Goal: Transaction & Acquisition: Purchase product/service

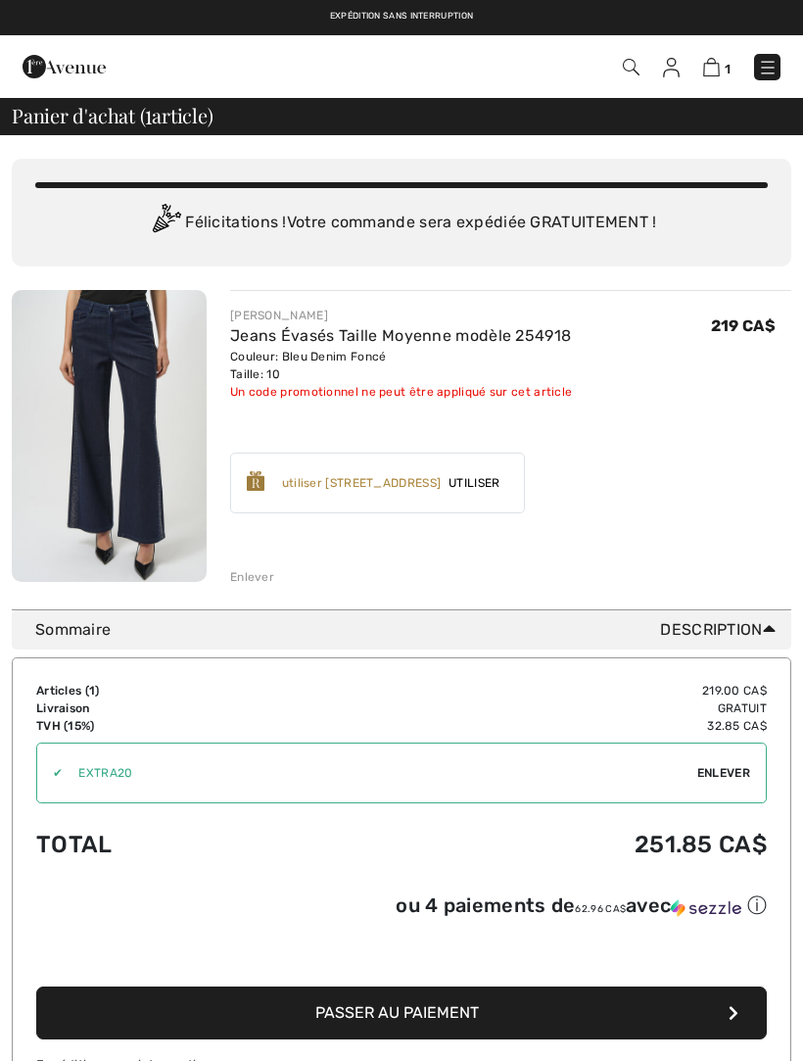
click at [737, 769] on span "Enlever" at bounding box center [724, 773] width 53 height 18
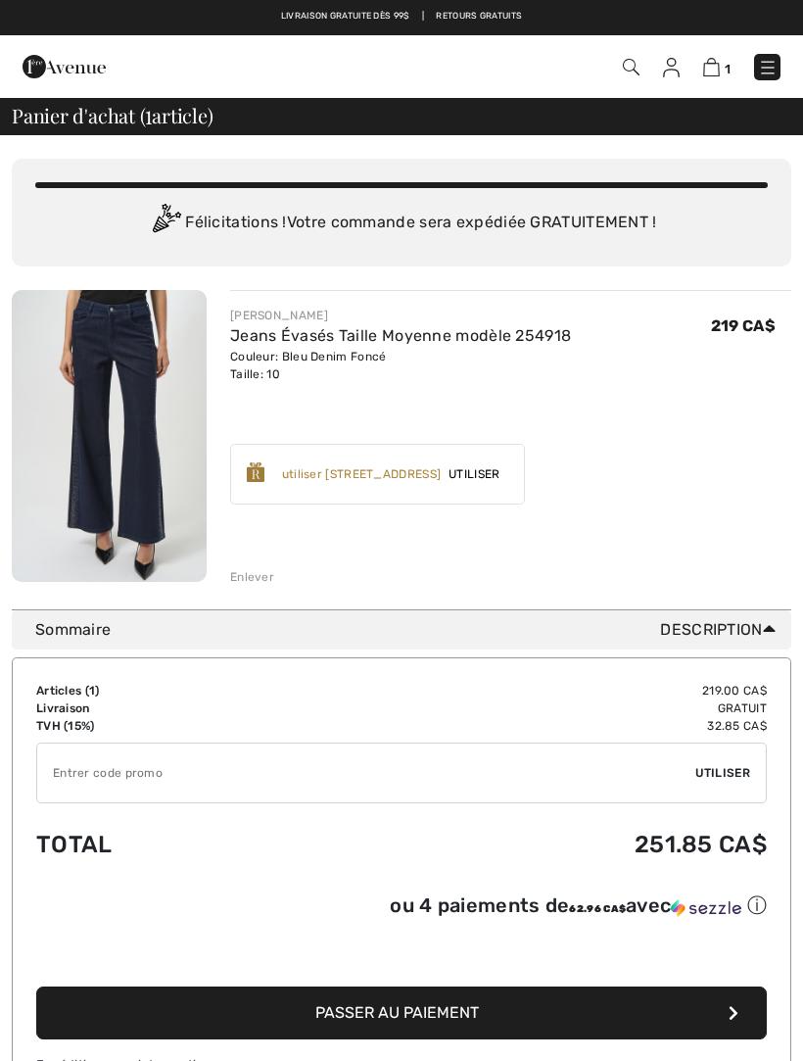
click at [771, 60] on img at bounding box center [768, 68] width 20 height 20
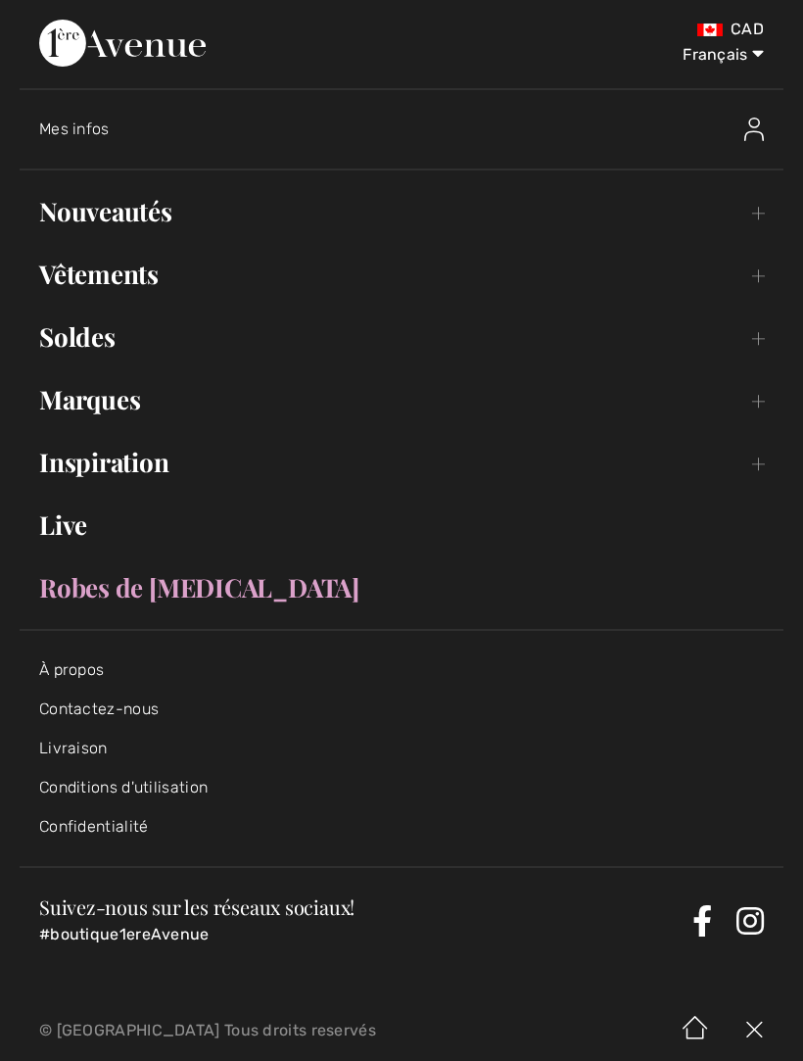
click at [150, 212] on link "Nouveautés Toggle submenu" at bounding box center [402, 211] width 764 height 43
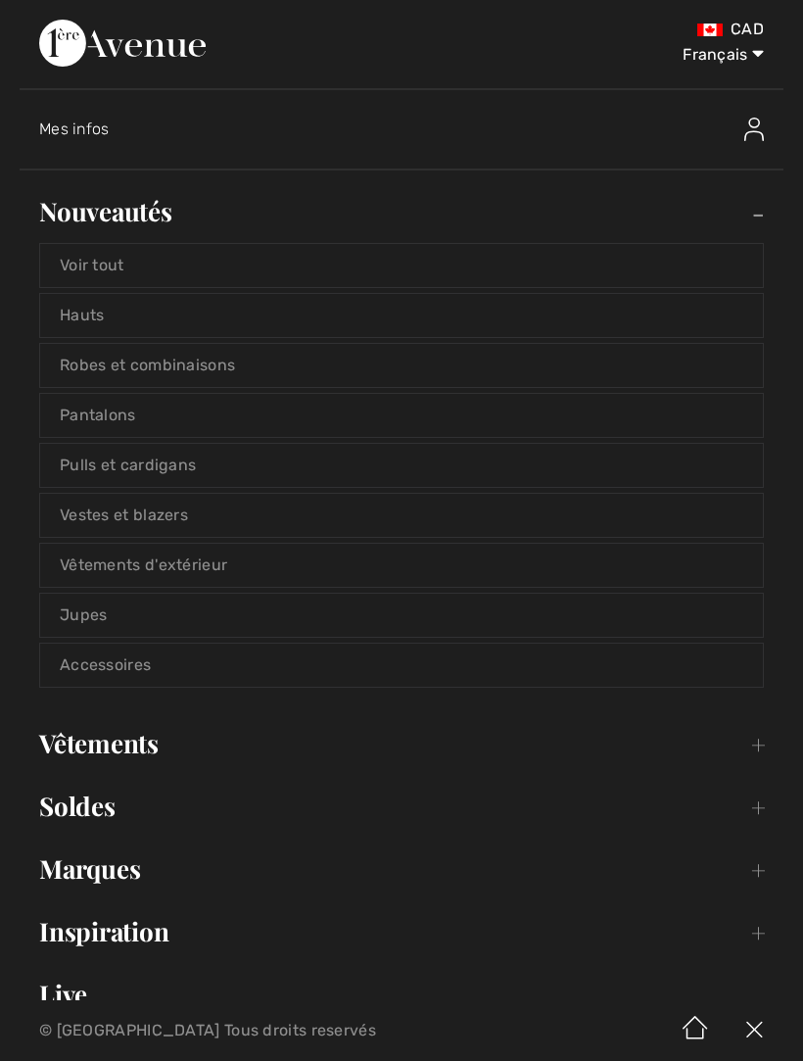
click at [120, 262] on link "Voir tout" at bounding box center [401, 265] width 723 height 43
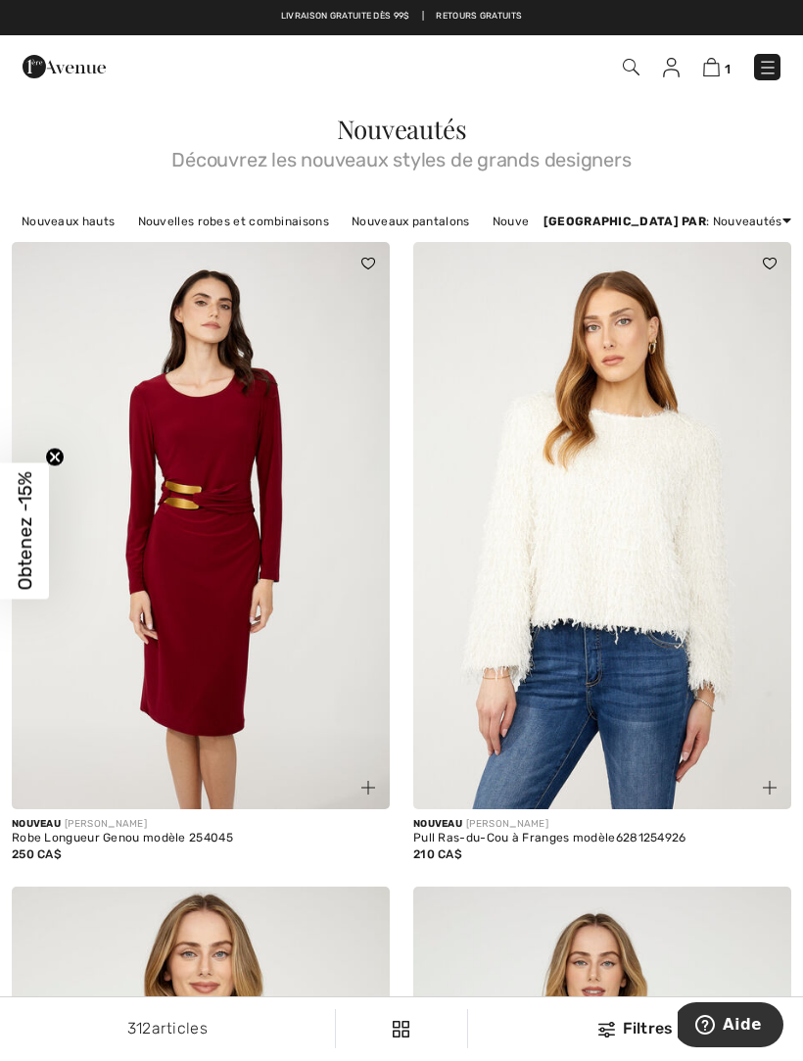
scroll to position [58, 0]
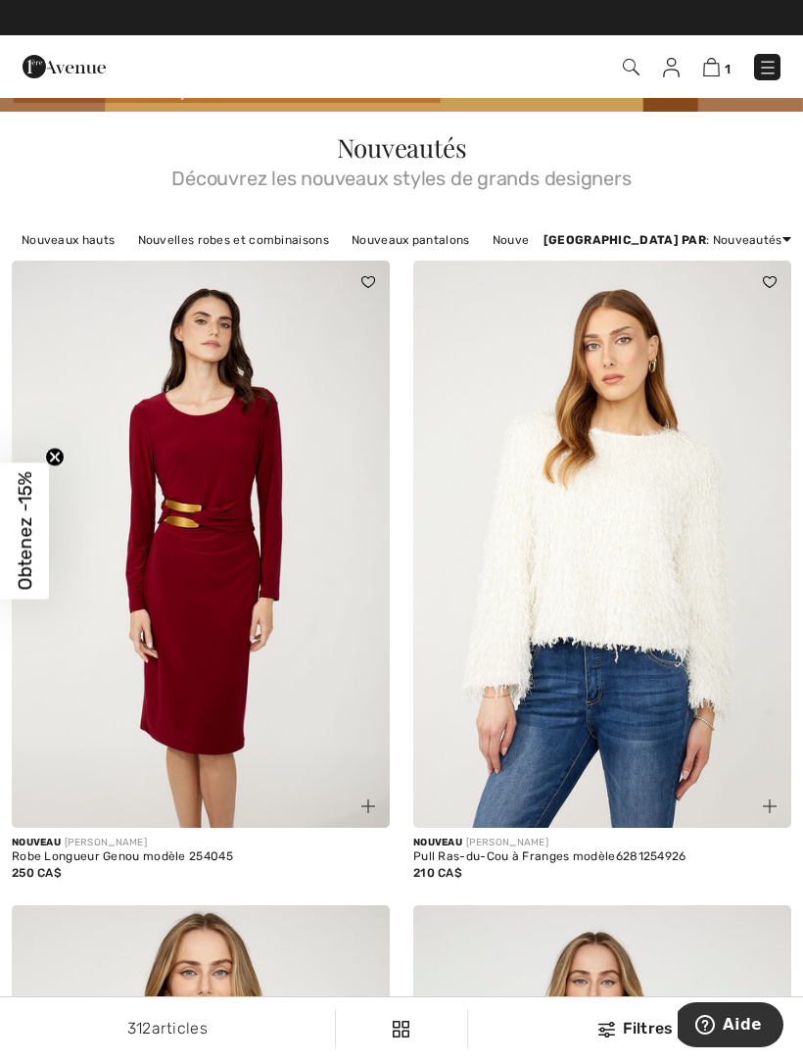
click at [765, 64] on img at bounding box center [768, 68] width 20 height 20
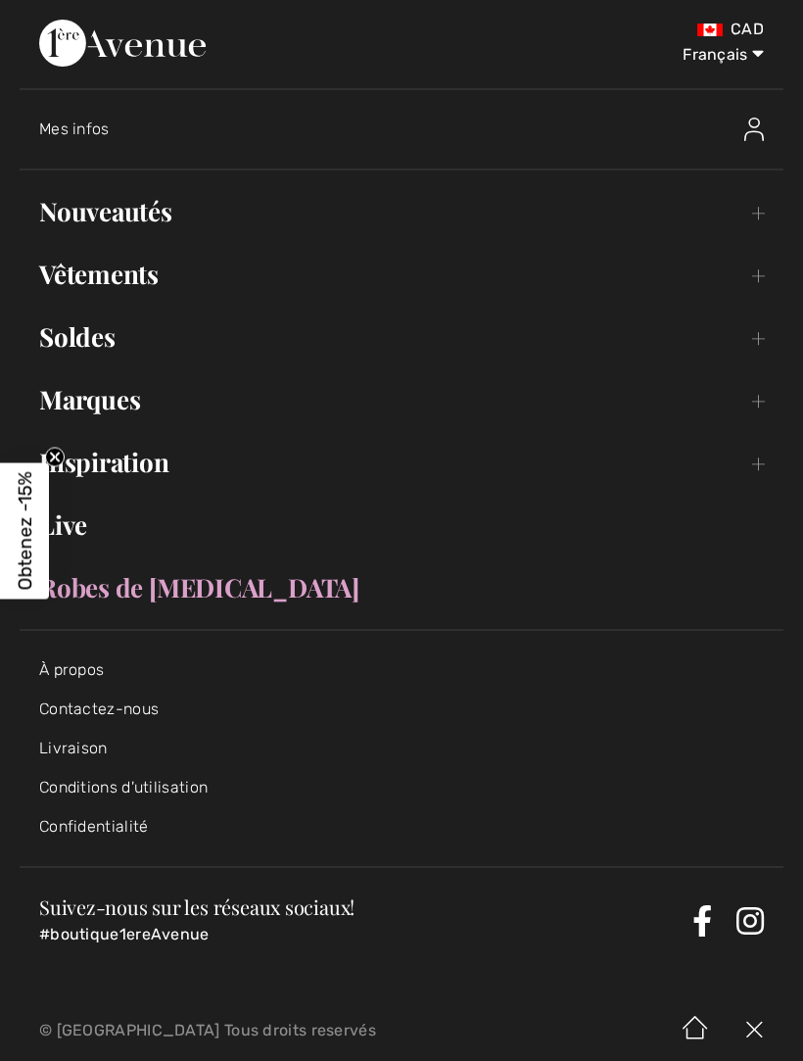
click at [158, 271] on link "Vêtements Toggle submenu" at bounding box center [402, 274] width 764 height 43
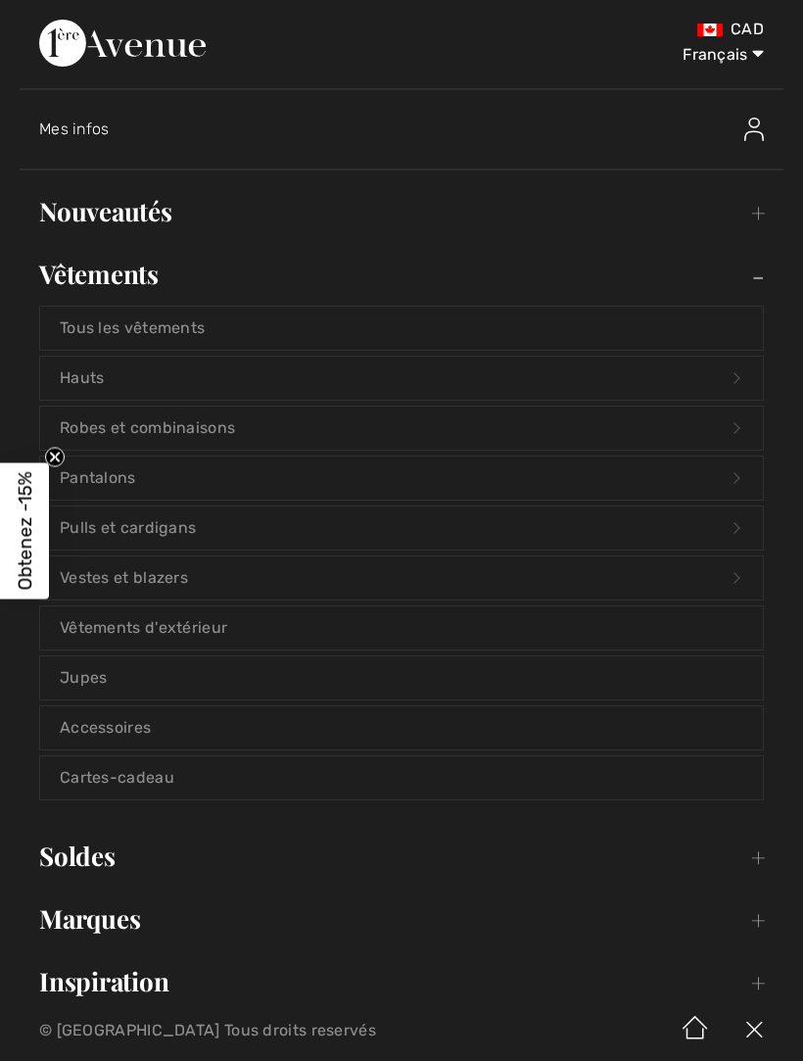
click at [220, 626] on link "Vêtements d'extérieur" at bounding box center [401, 627] width 723 height 43
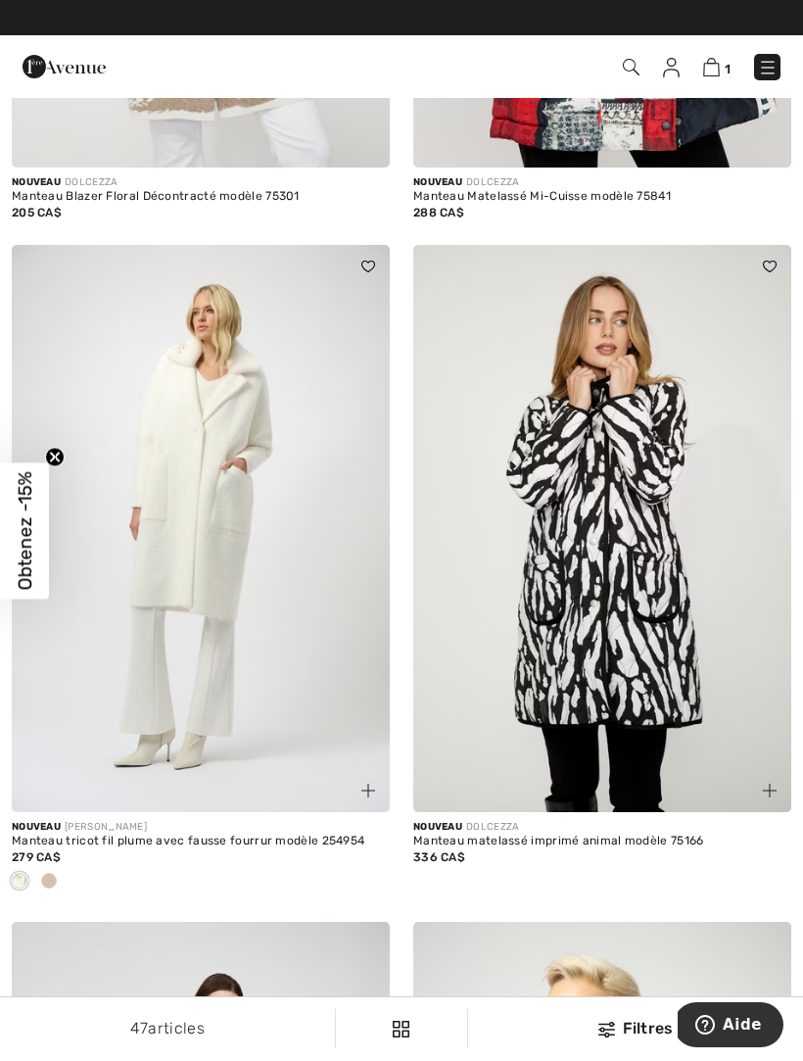
scroll to position [721, 0]
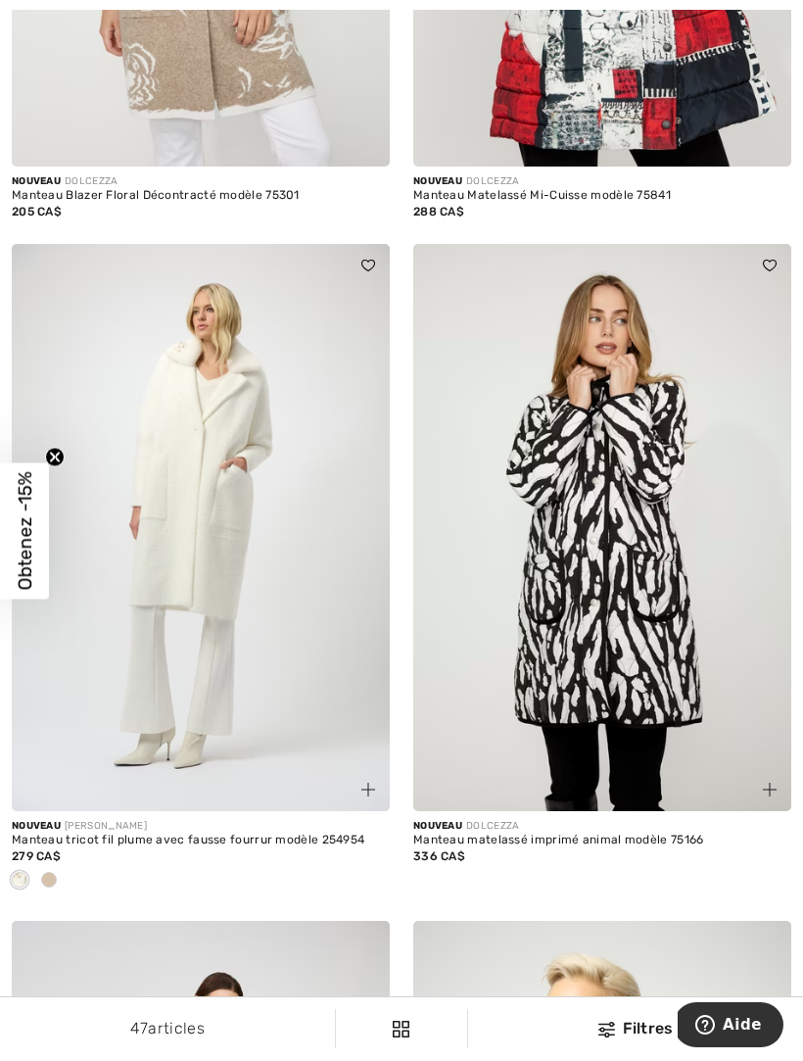
click at [215, 482] on img at bounding box center [201, 527] width 378 height 567
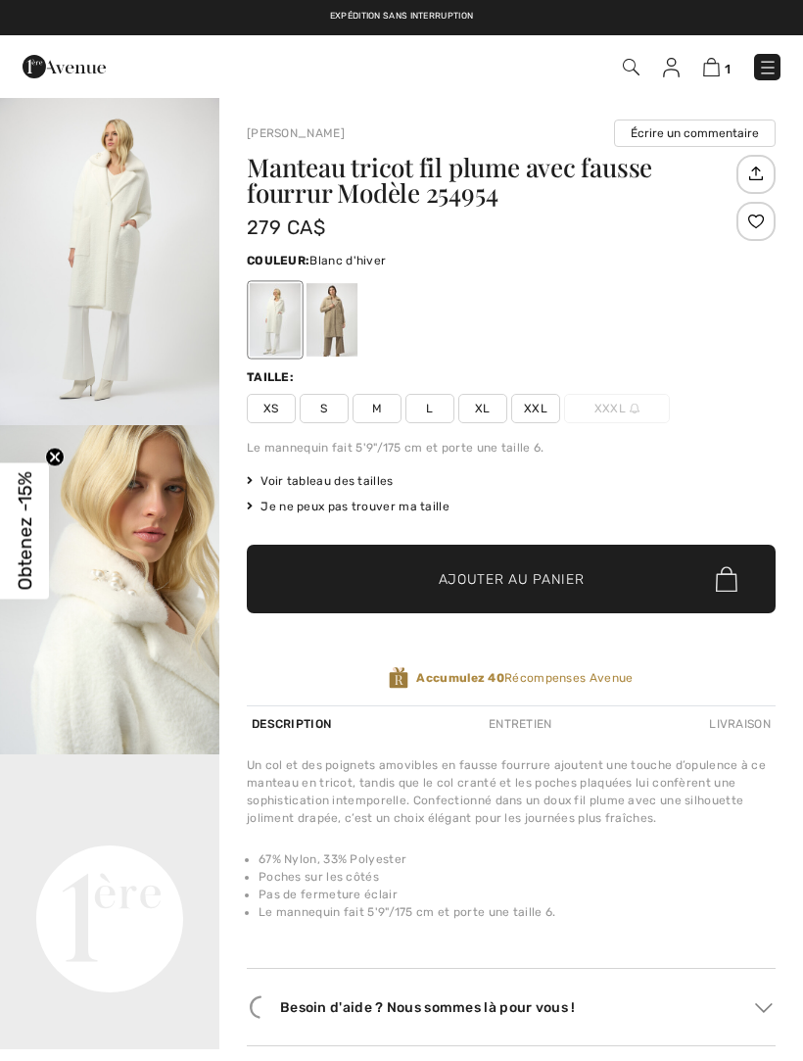
checkbox input "true"
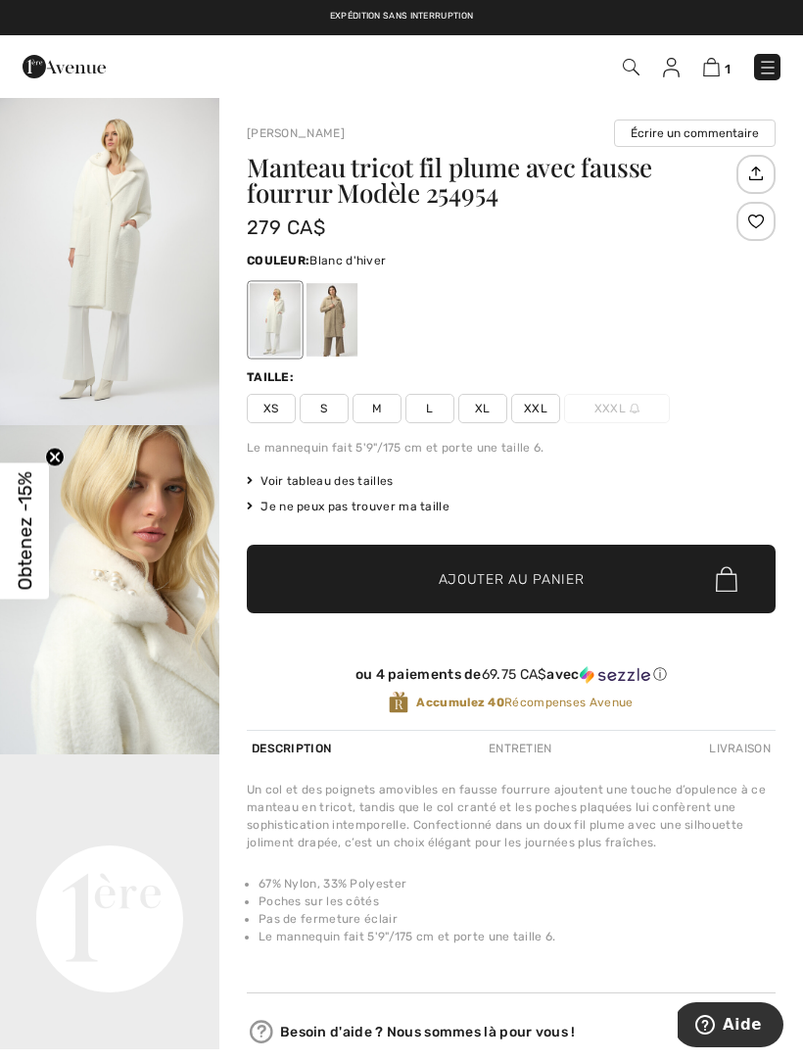
click at [355, 309] on div at bounding box center [332, 319] width 51 height 73
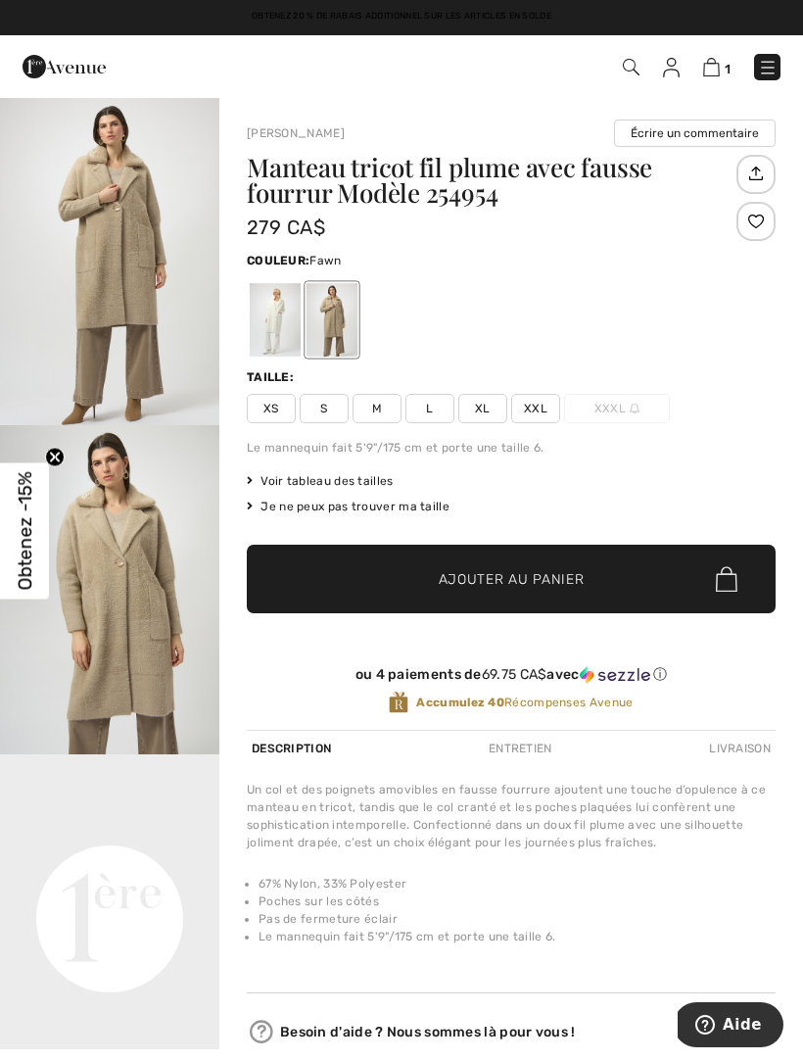
click at [129, 245] on img "1 / 6" at bounding box center [109, 260] width 219 height 329
